Goal: Task Accomplishment & Management: Use online tool/utility

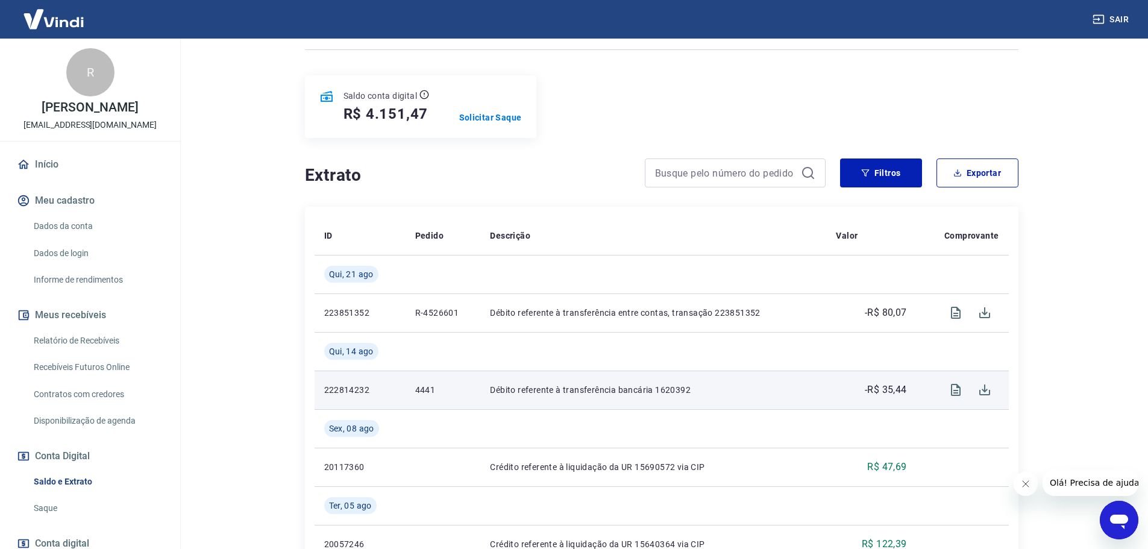
scroll to position [181, 0]
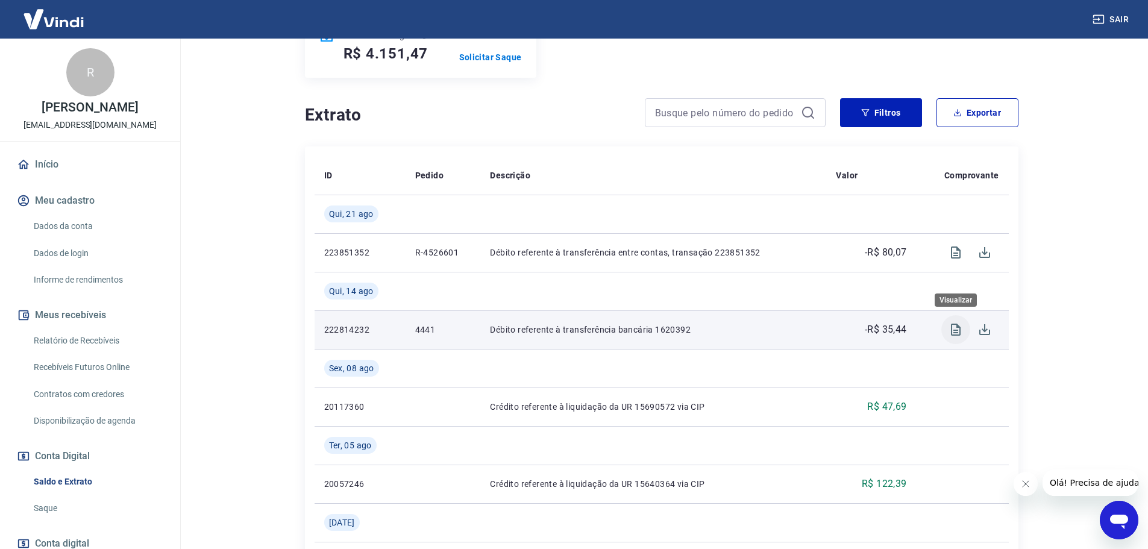
click at [957, 330] on icon "Visualizar" at bounding box center [956, 329] width 10 height 12
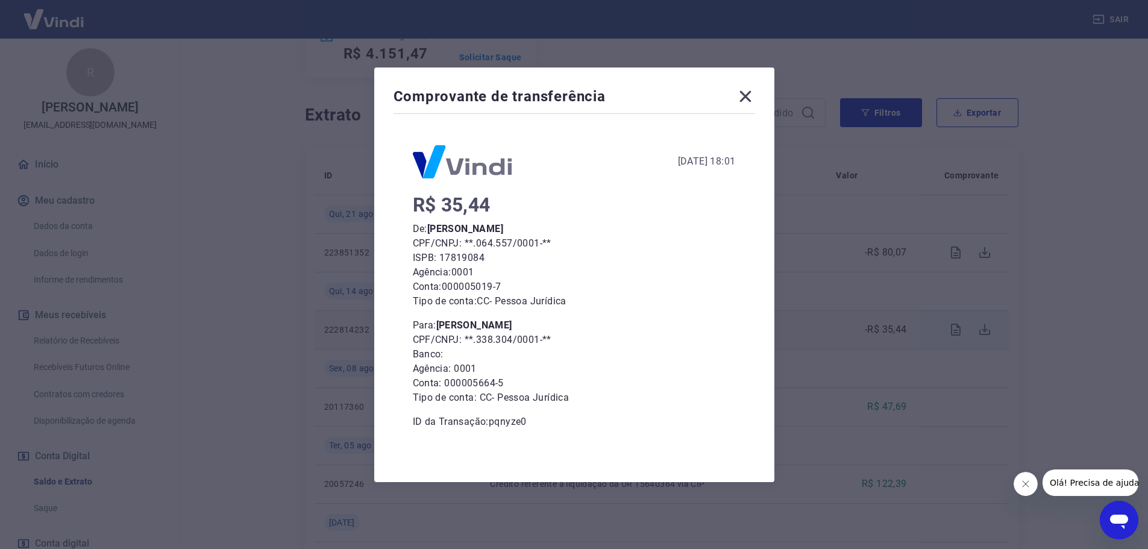
click at [746, 105] on icon at bounding box center [745, 96] width 19 height 19
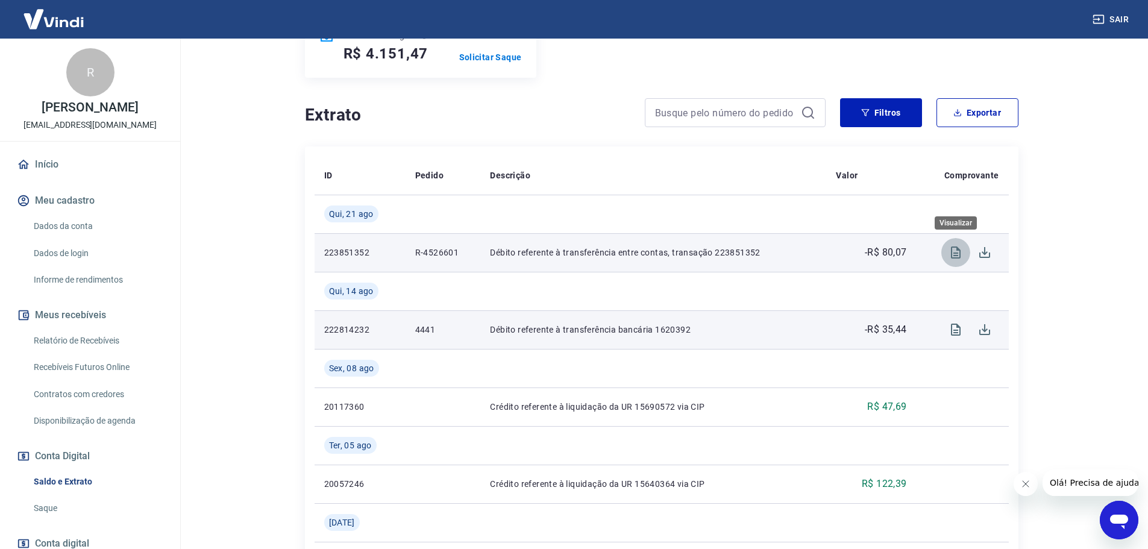
click at [953, 250] on icon "Visualizar" at bounding box center [955, 252] width 14 height 14
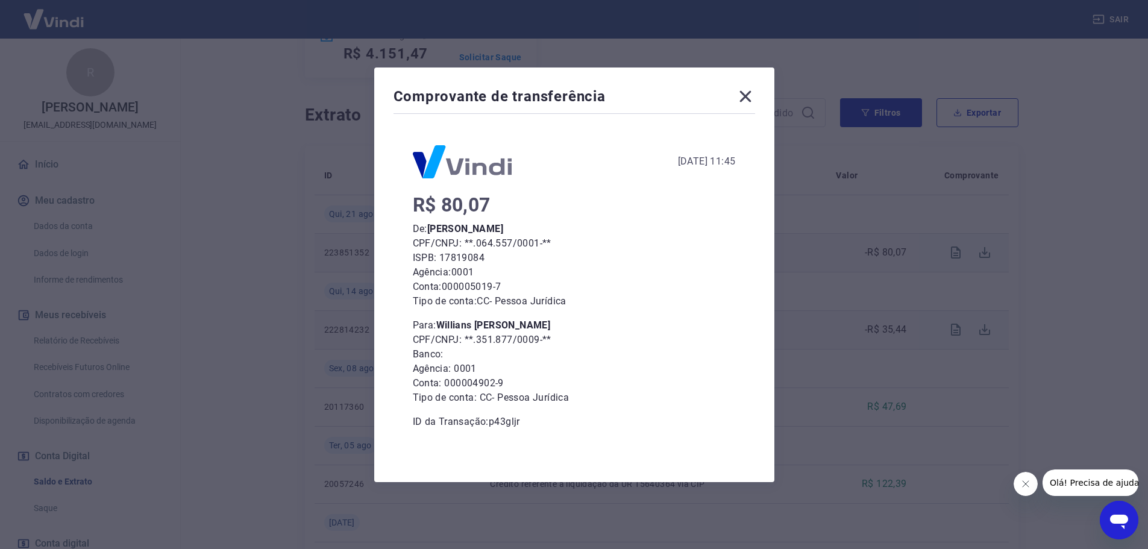
click at [755, 93] on icon at bounding box center [745, 96] width 19 height 19
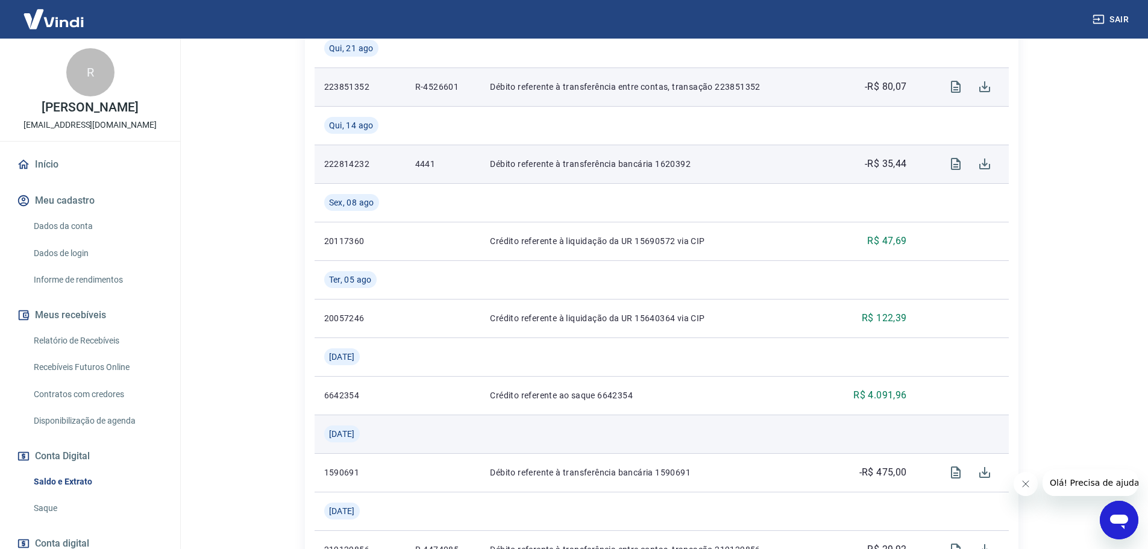
scroll to position [422, 0]
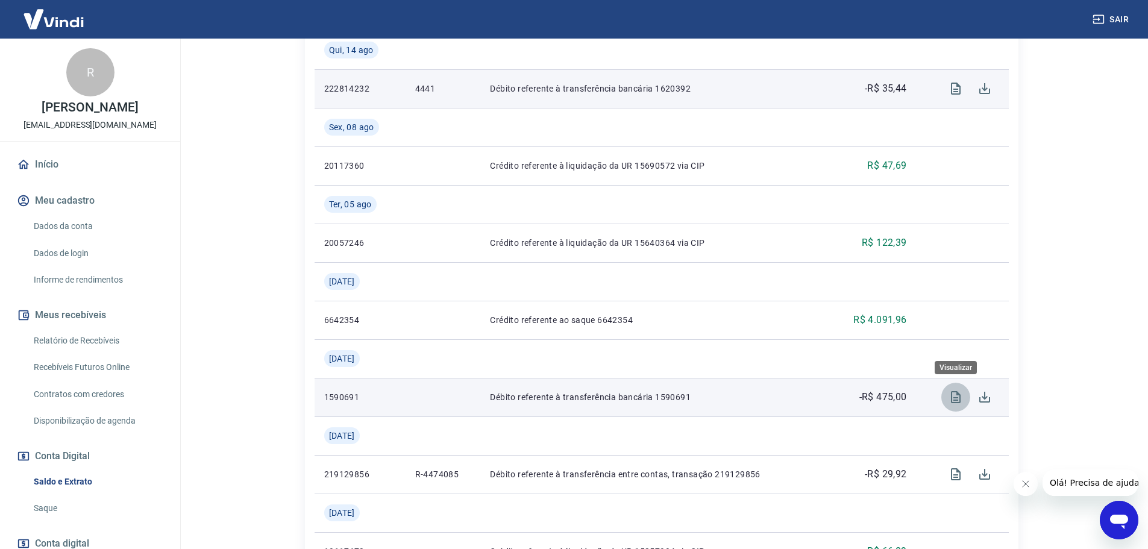
click at [961, 398] on icon "Visualizar" at bounding box center [955, 397] width 14 height 14
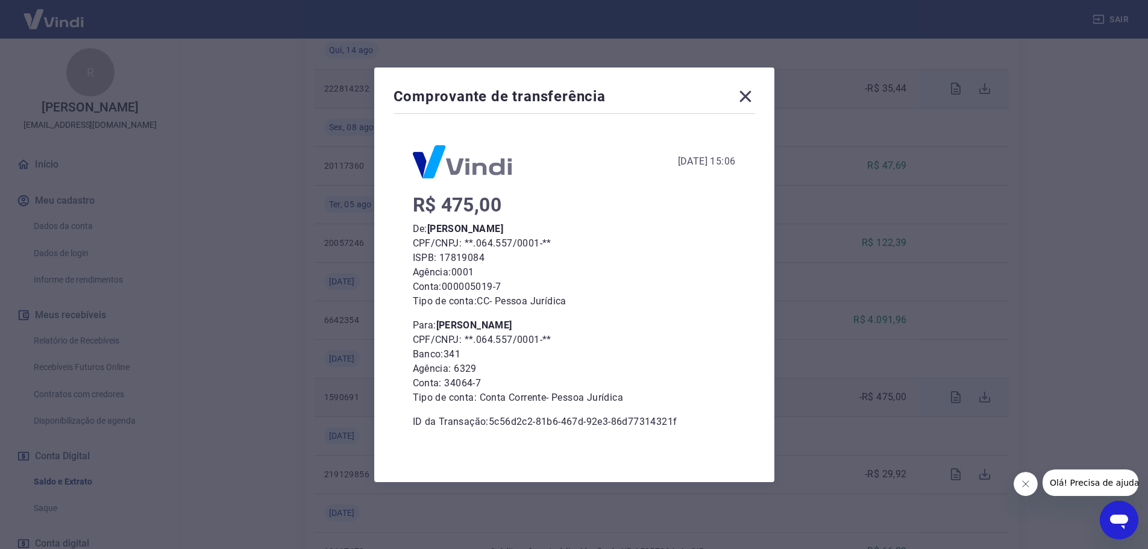
click at [749, 96] on icon at bounding box center [744, 95] width 11 height 11
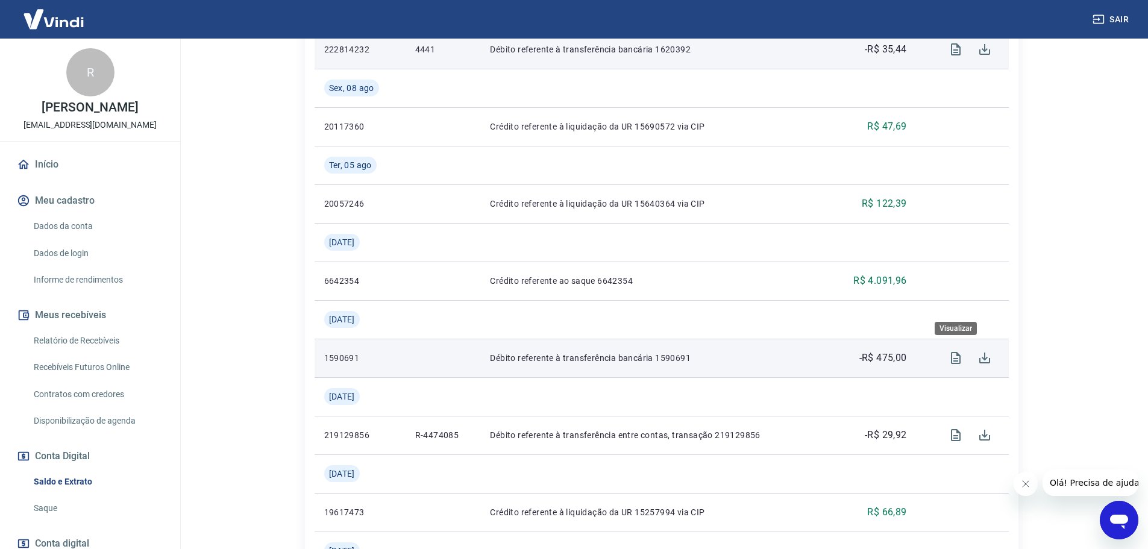
scroll to position [482, 0]
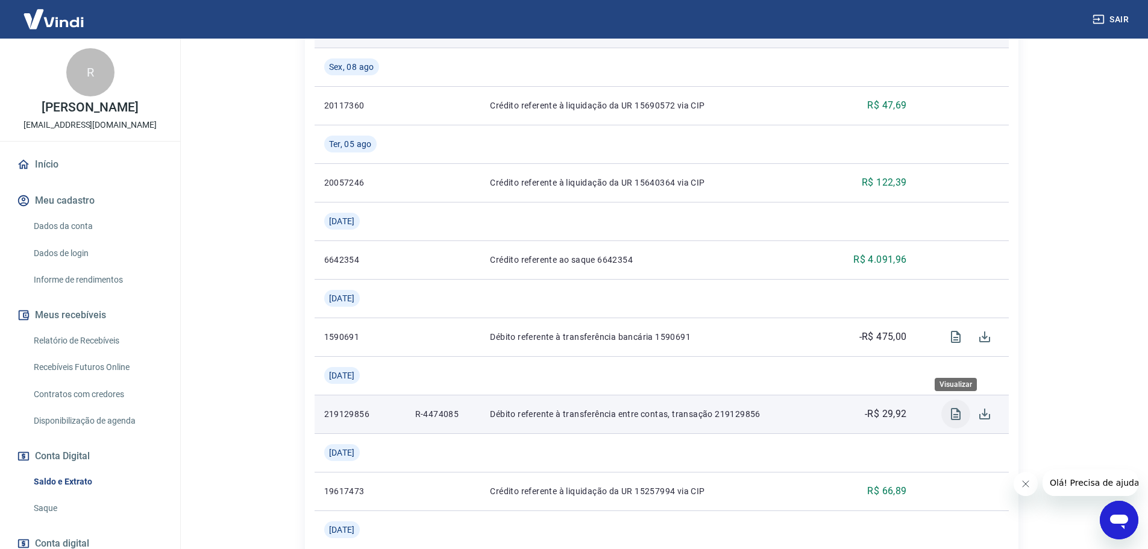
click at [961, 415] on icon "Visualizar" at bounding box center [955, 414] width 14 height 14
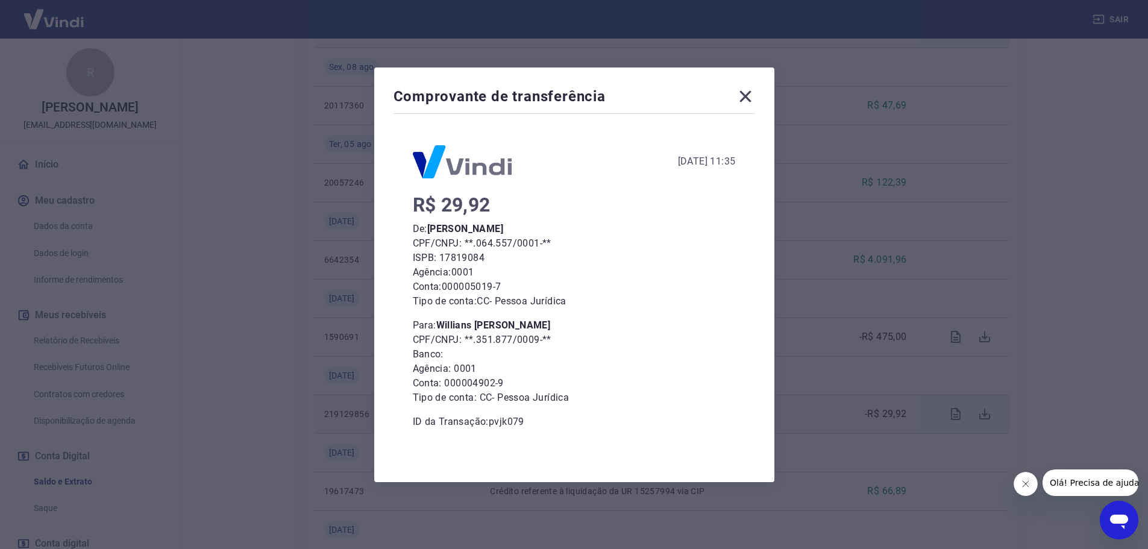
click at [755, 95] on icon at bounding box center [745, 96] width 19 height 19
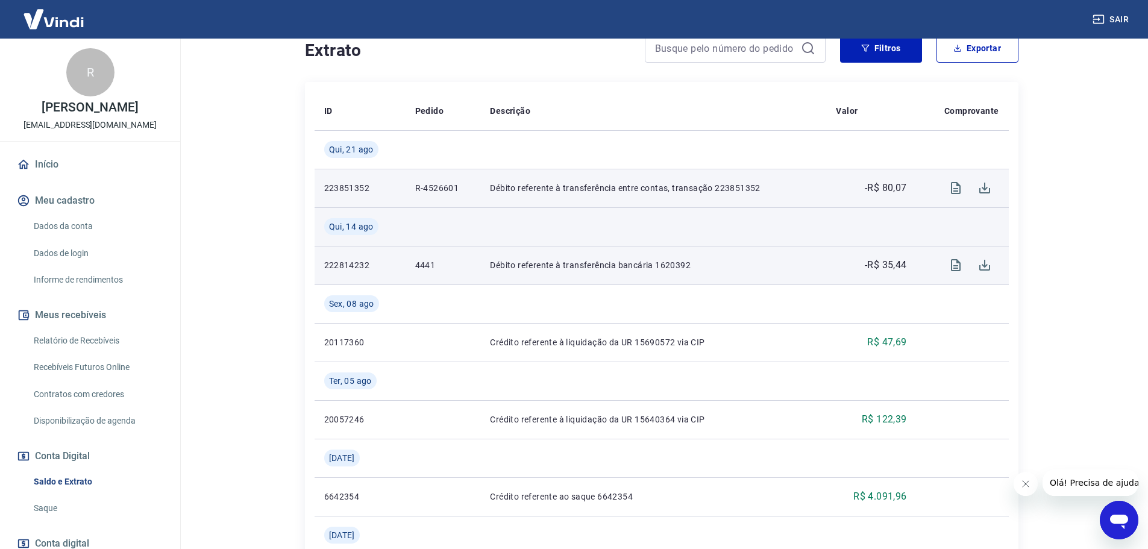
scroll to position [60, 0]
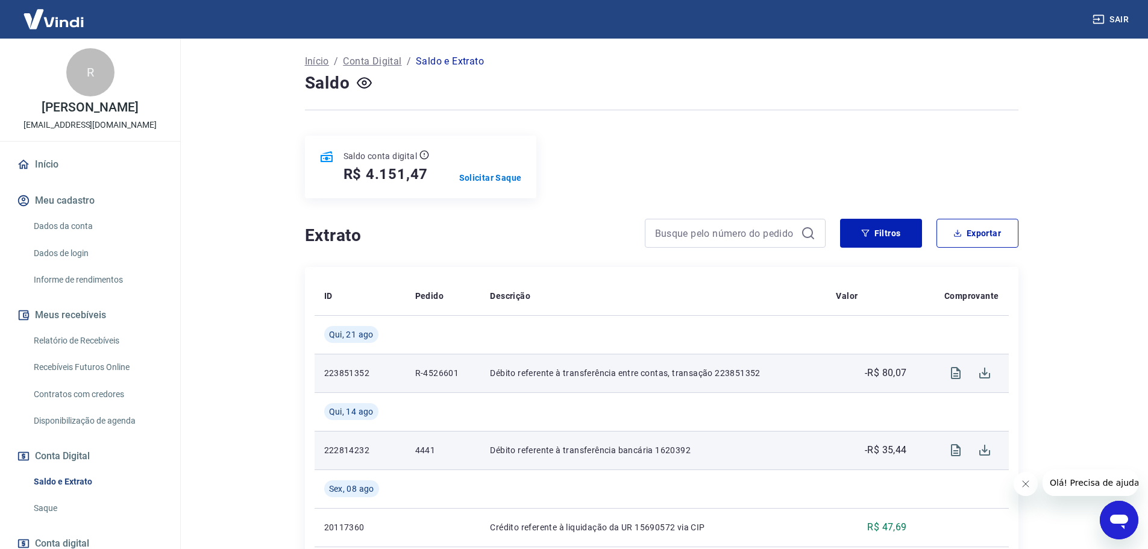
click at [96, 377] on link "Recebíveis Futuros Online" at bounding box center [97, 367] width 137 height 25
click at [84, 372] on link "Recebíveis Futuros Online" at bounding box center [97, 367] width 137 height 25
